Goal: Task Accomplishment & Management: Manage account settings

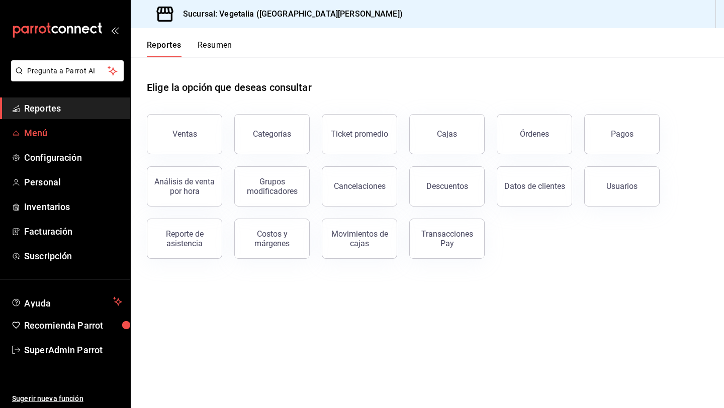
click at [80, 135] on span "Menú" at bounding box center [73, 133] width 98 height 14
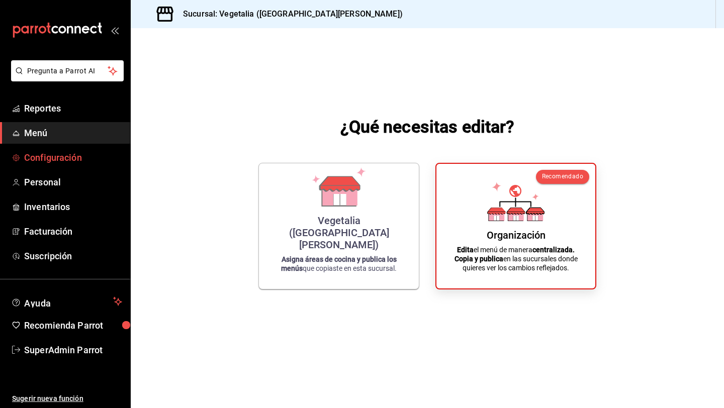
click at [80, 159] on span "Configuración" at bounding box center [73, 158] width 98 height 14
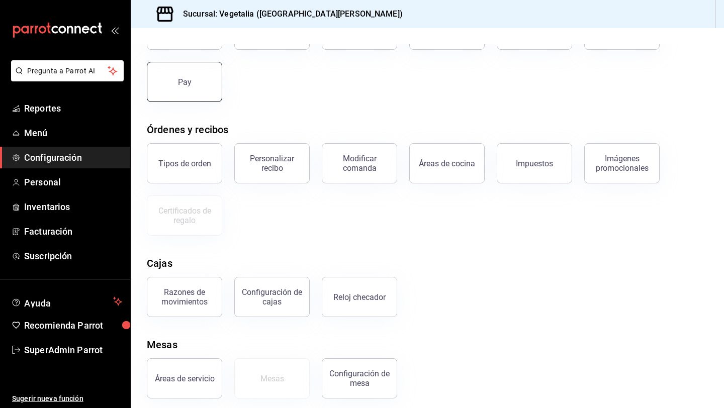
scroll to position [102, 0]
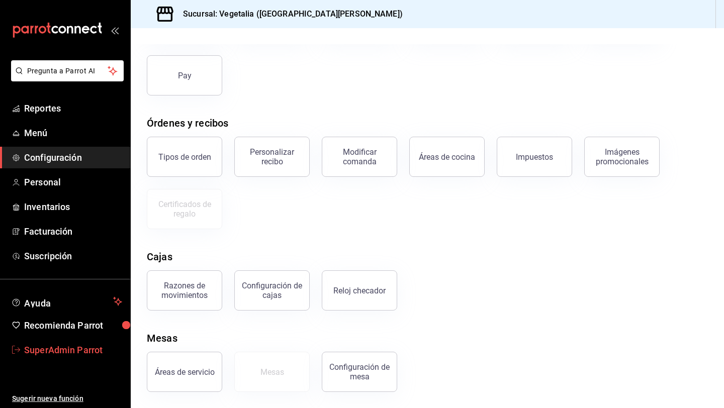
click at [60, 348] on span "SuperAdmin Parrot" at bounding box center [73, 350] width 98 height 14
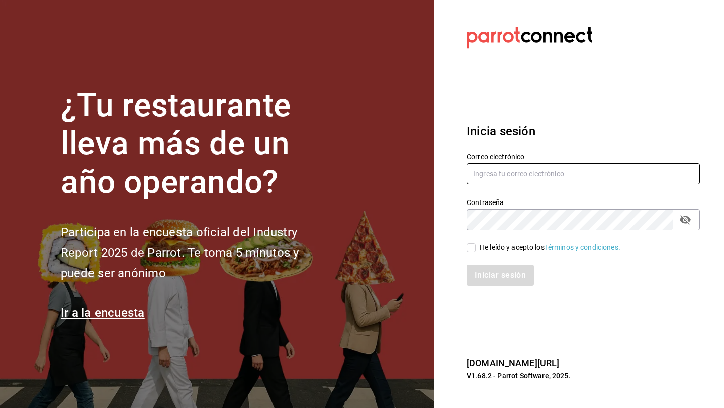
click at [506, 178] on input "text" at bounding box center [583, 173] width 233 height 21
type input "[EMAIL_ADDRESS][DOMAIN_NAME]"
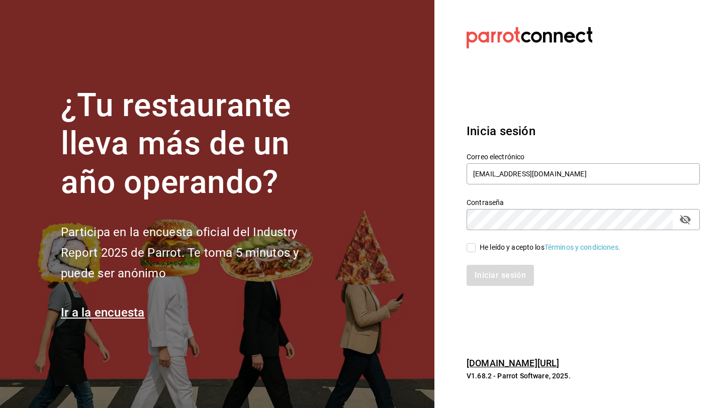
click at [504, 245] on div "He leído y acepto los Términos y condiciones." at bounding box center [550, 247] width 141 height 11
click at [476, 245] on input "He leído y acepto los Términos y condiciones." at bounding box center [471, 247] width 9 height 9
checkbox input "true"
click at [504, 273] on button "Iniciar sesión" at bounding box center [501, 275] width 68 height 21
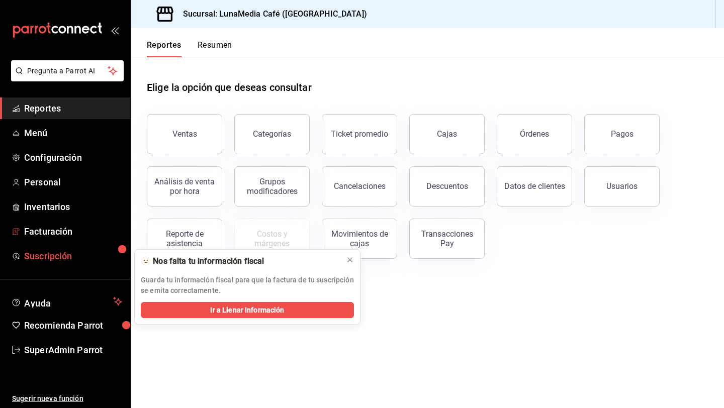
click at [75, 256] on span "Suscripción" at bounding box center [73, 256] width 98 height 14
